Goal: Find specific page/section: Find specific page/section

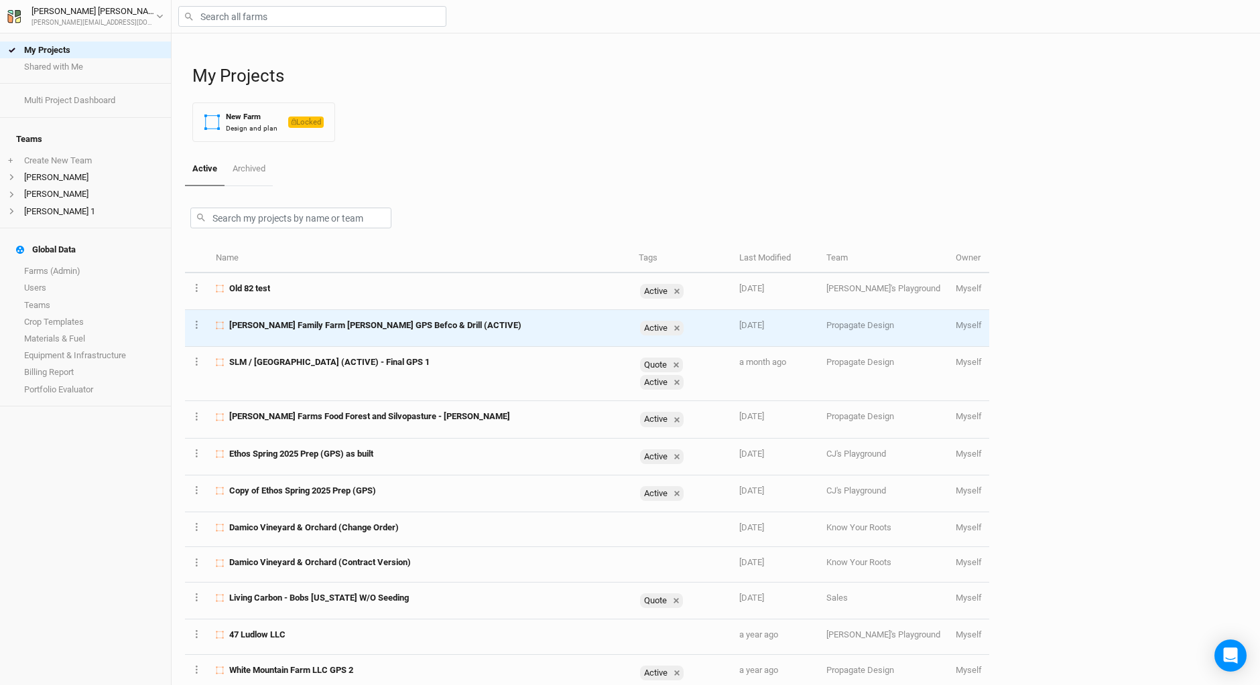
click at [281, 326] on span "[PERSON_NAME] Family Farm [PERSON_NAME] GPS Befco & Drill (ACTIVE)" at bounding box center [375, 326] width 292 height 12
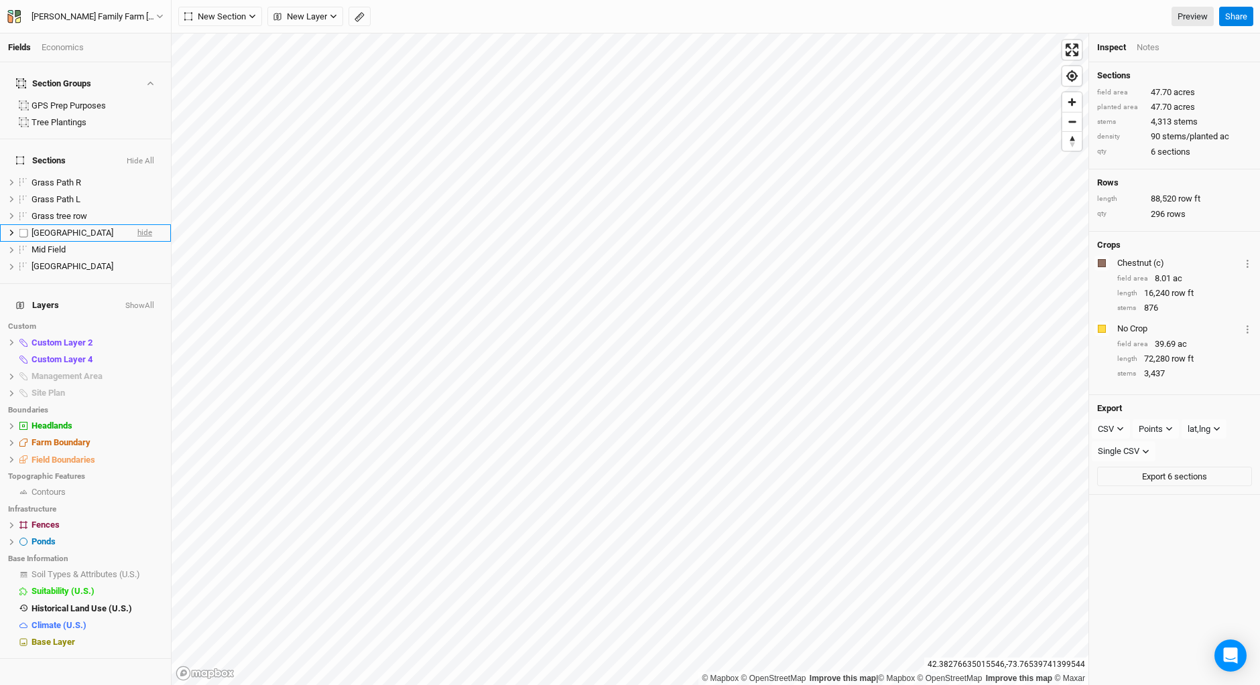
click at [137, 225] on span "hide" at bounding box center [144, 233] width 15 height 17
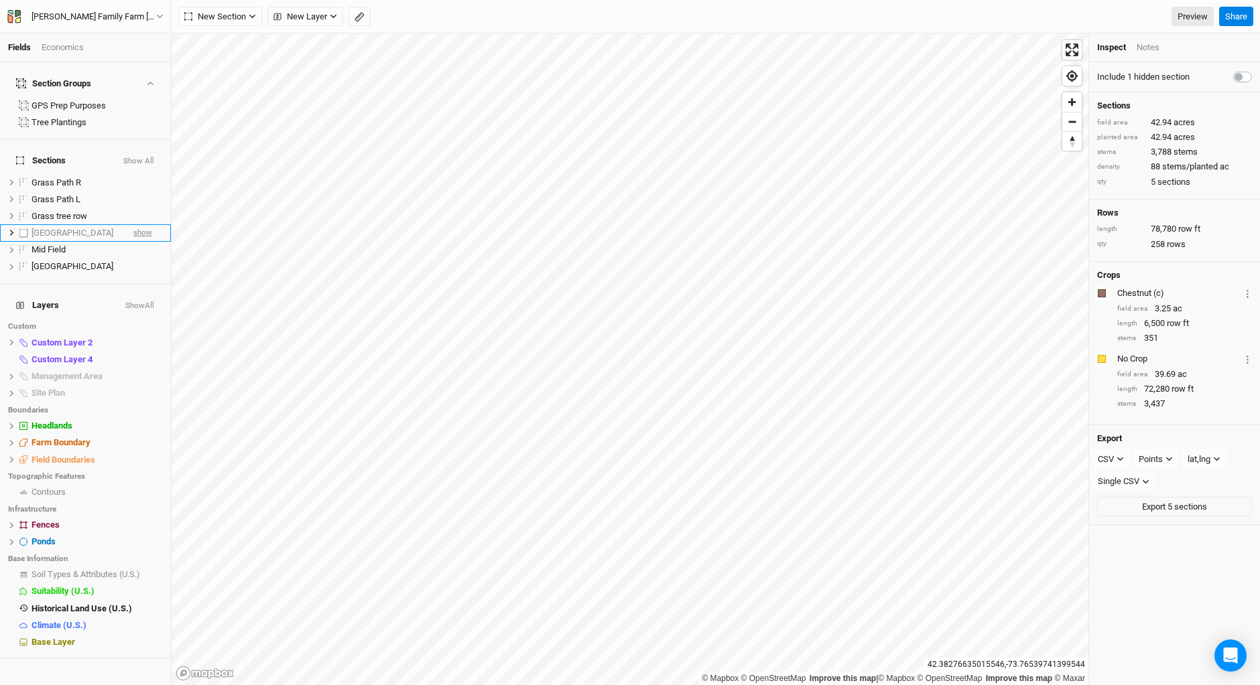
click at [135, 225] on span "show" at bounding box center [142, 233] width 19 height 17
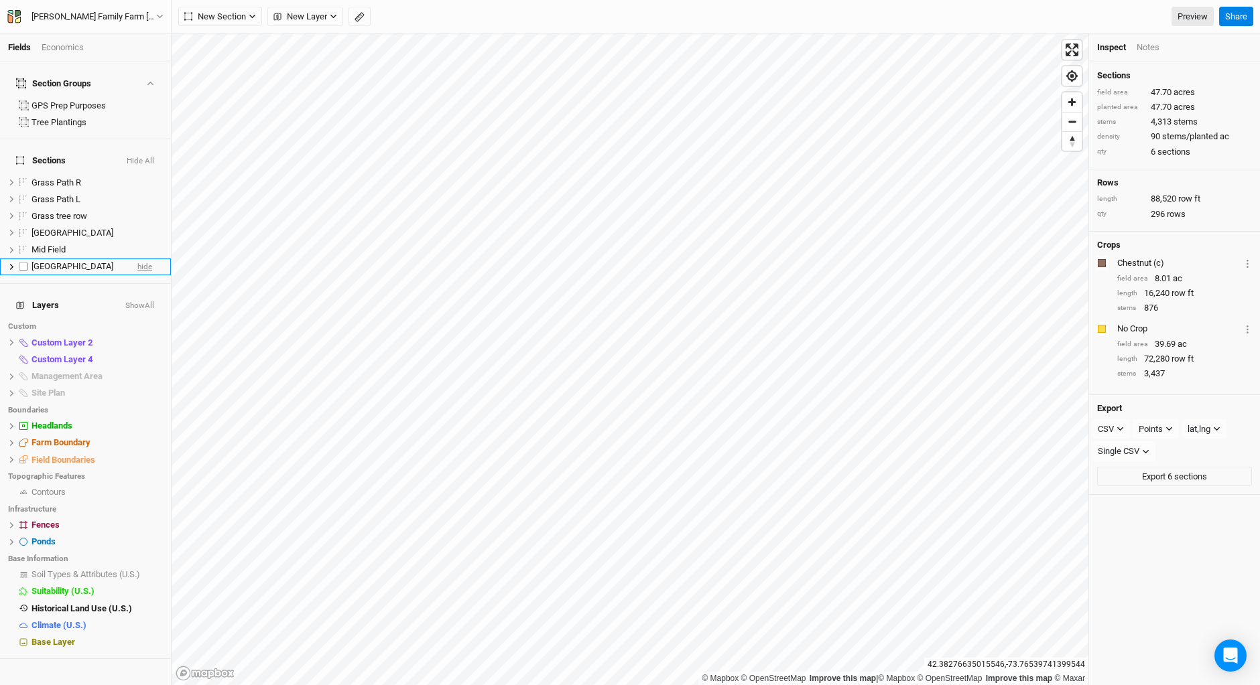
click at [140, 259] on span "hide" at bounding box center [144, 267] width 15 height 17
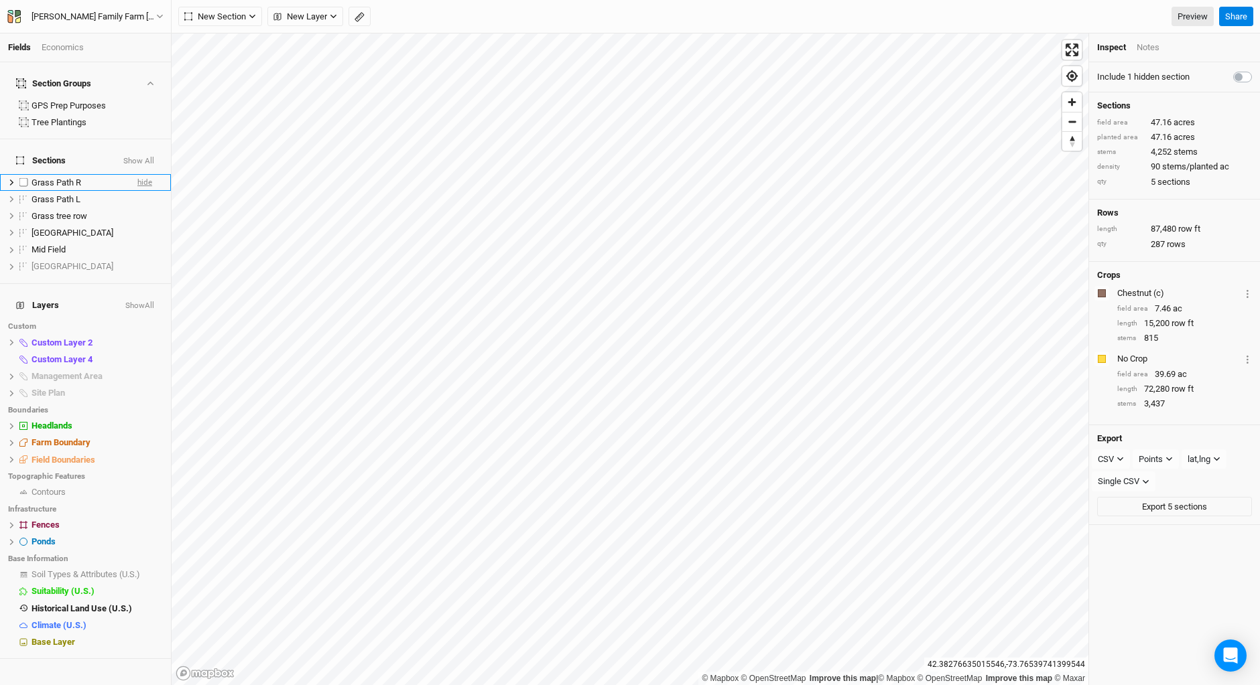
click at [139, 174] on span "hide" at bounding box center [144, 182] width 15 height 17
click at [139, 191] on span "hide" at bounding box center [144, 199] width 15 height 17
click at [138, 225] on span "hide" at bounding box center [144, 233] width 15 height 17
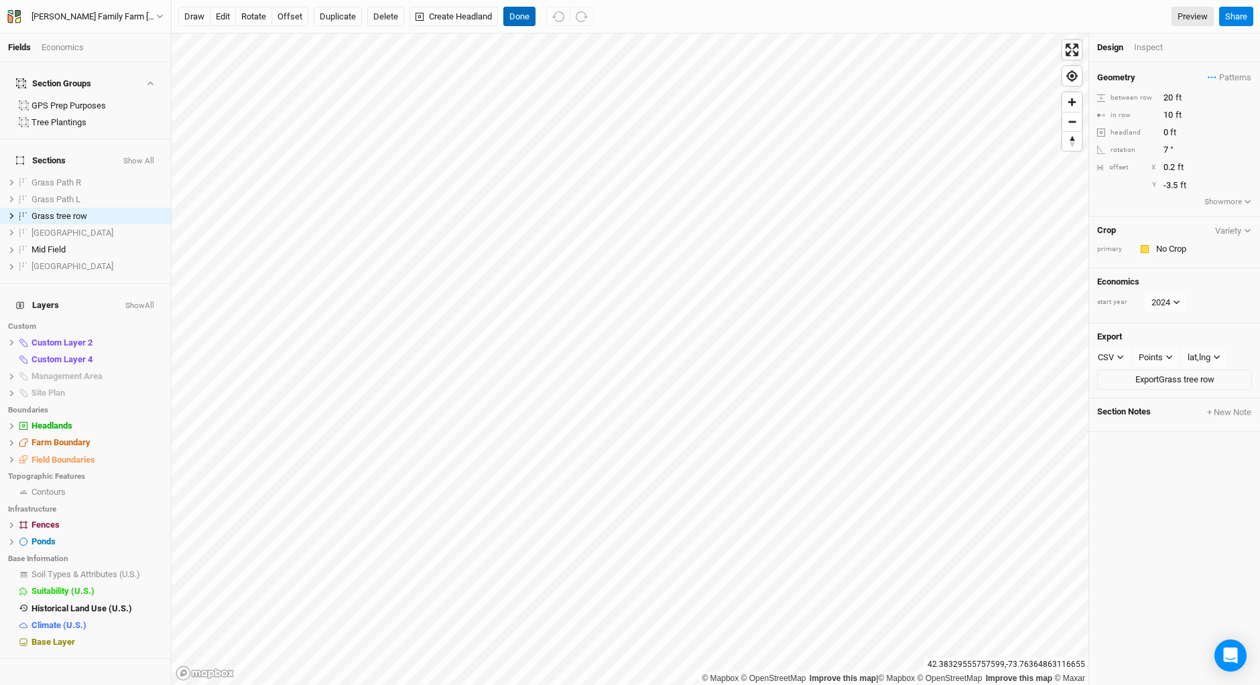
click at [521, 20] on button "Done" at bounding box center [519, 17] width 32 height 20
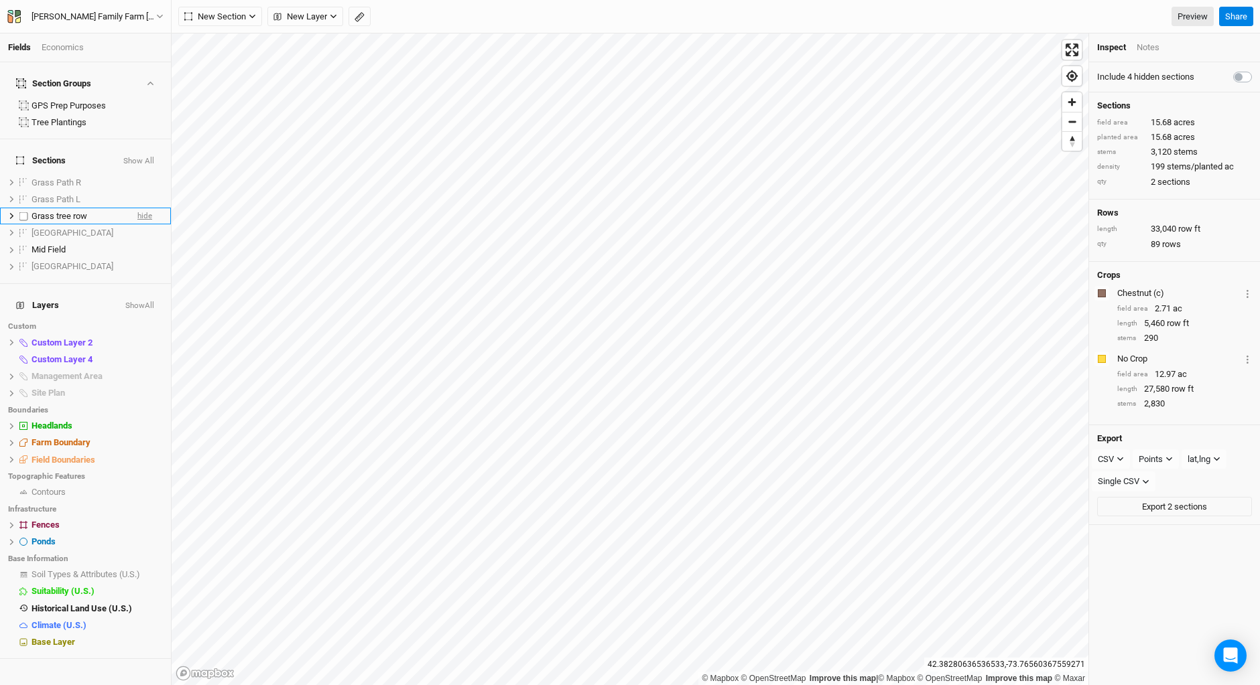
click at [137, 208] on span "hide" at bounding box center [144, 216] width 15 height 17
click at [135, 208] on span "show" at bounding box center [142, 216] width 19 height 17
click at [888, 29] on div "New Section Grid Line Keyline Beta Upload New Layer Custom Infrastructure Roads…" at bounding box center [716, 16] width 1088 height 33
